Goal: Task Accomplishment & Management: Manage account settings

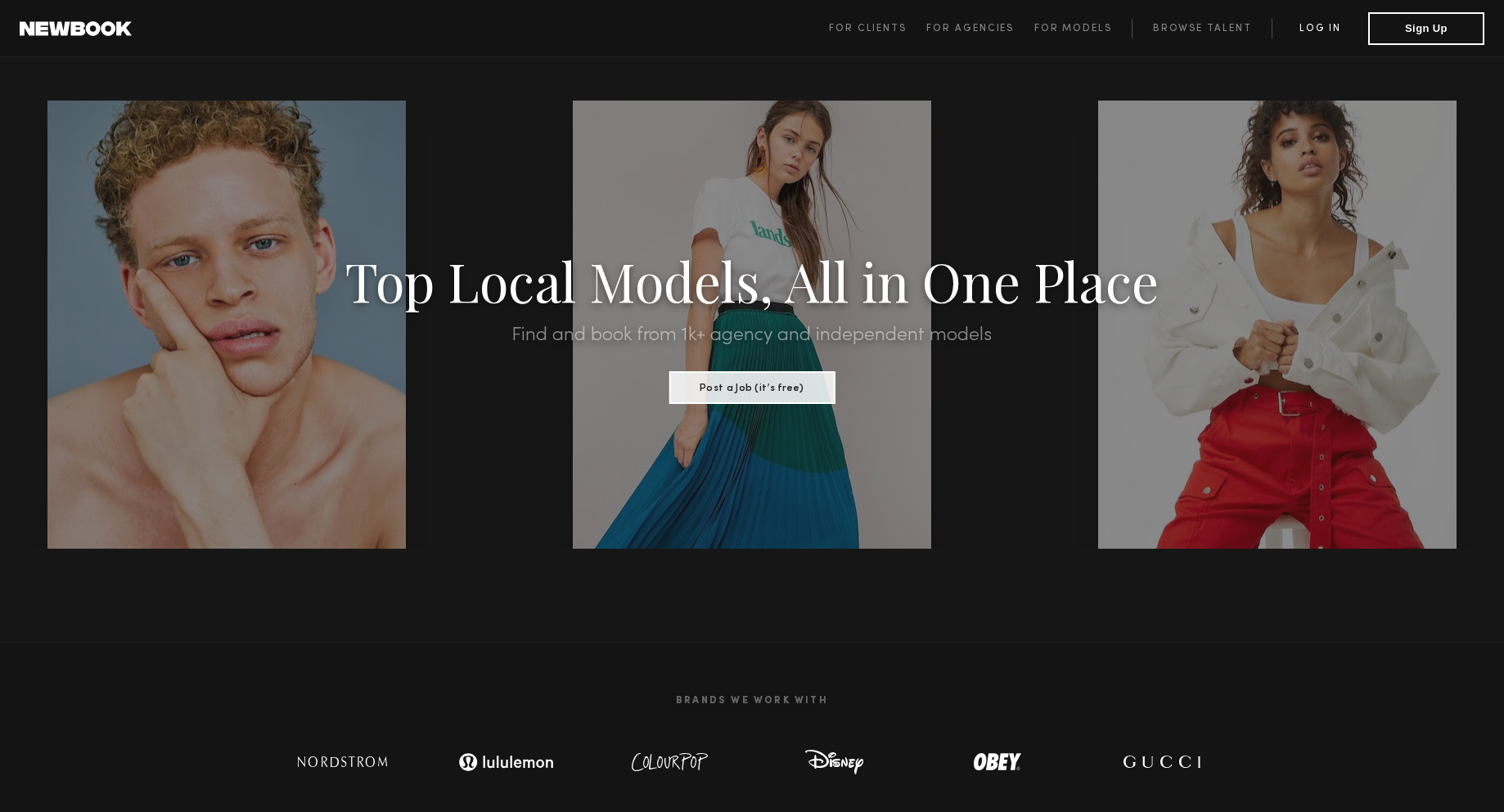
click at [1319, 27] on link "Log in" at bounding box center [1321, 28] width 97 height 19
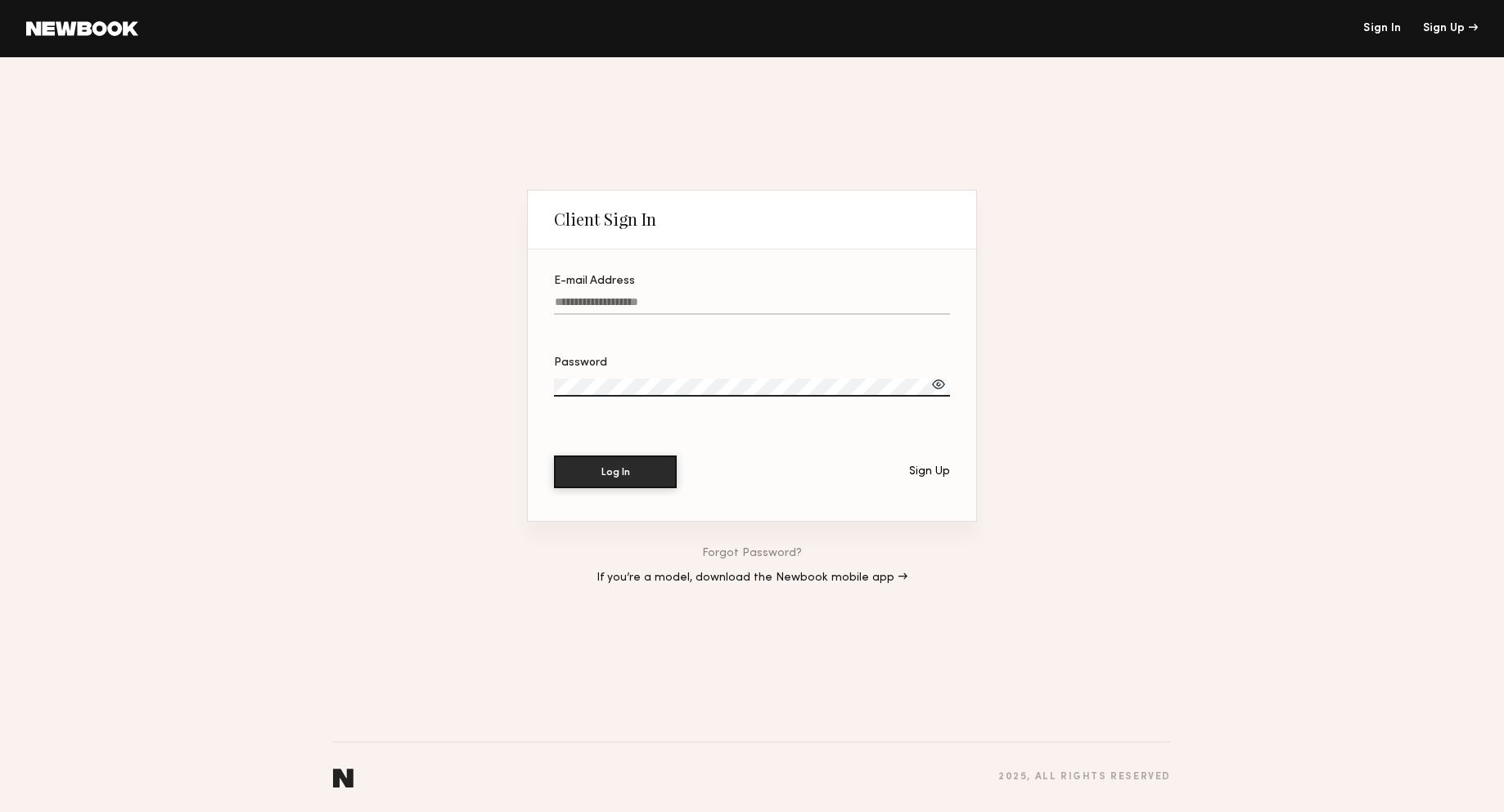
click at [621, 303] on input "E-mail Address" at bounding box center [752, 305] width 396 height 18
type input "*"
